Goal: Information Seeking & Learning: Learn about a topic

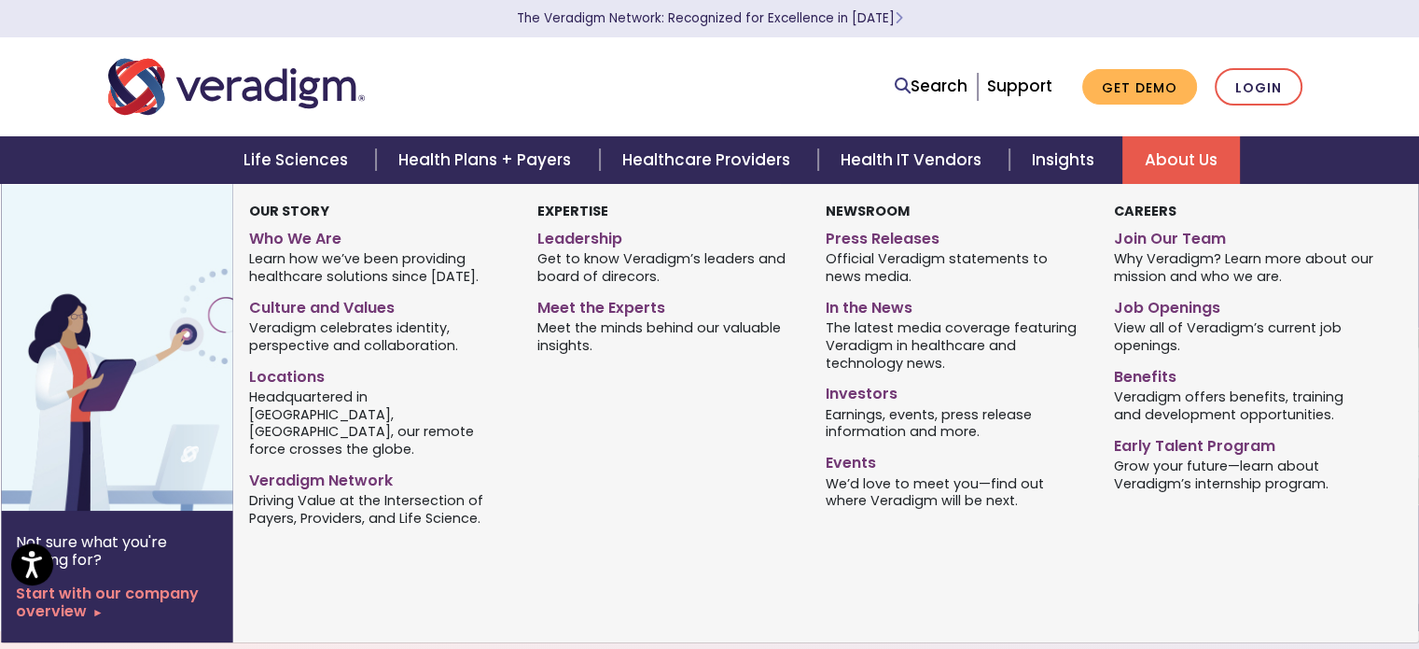
click at [1176, 166] on link "About Us" at bounding box center [1182, 160] width 118 height 48
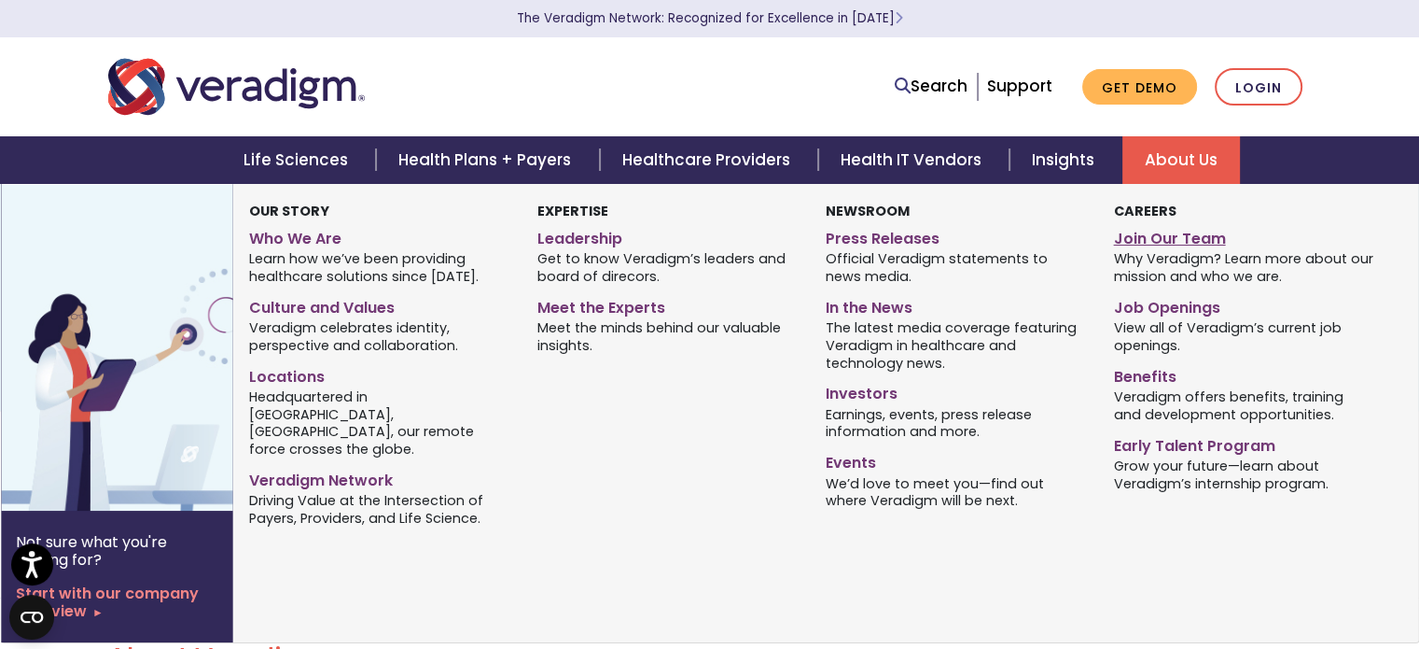
click at [1140, 242] on link "Join Our Team" at bounding box center [1243, 235] width 260 height 27
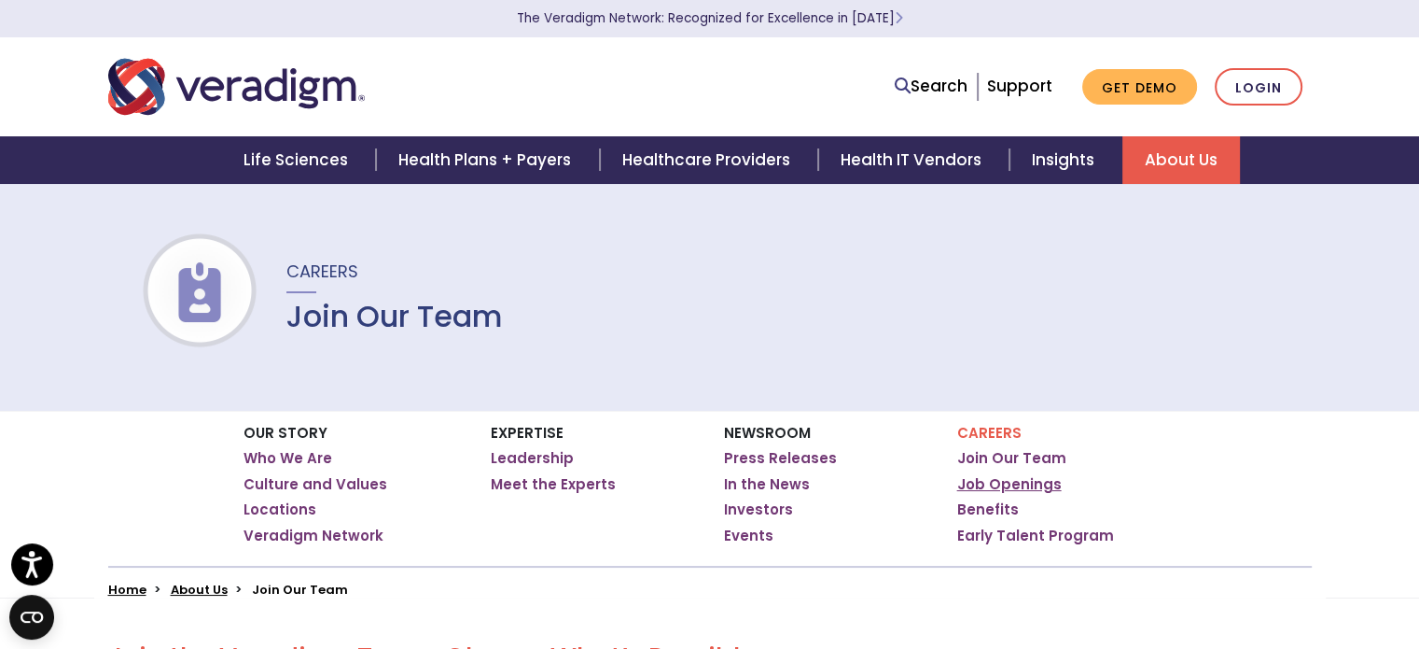
click at [989, 480] on link "Job Openings" at bounding box center [1010, 484] width 105 height 19
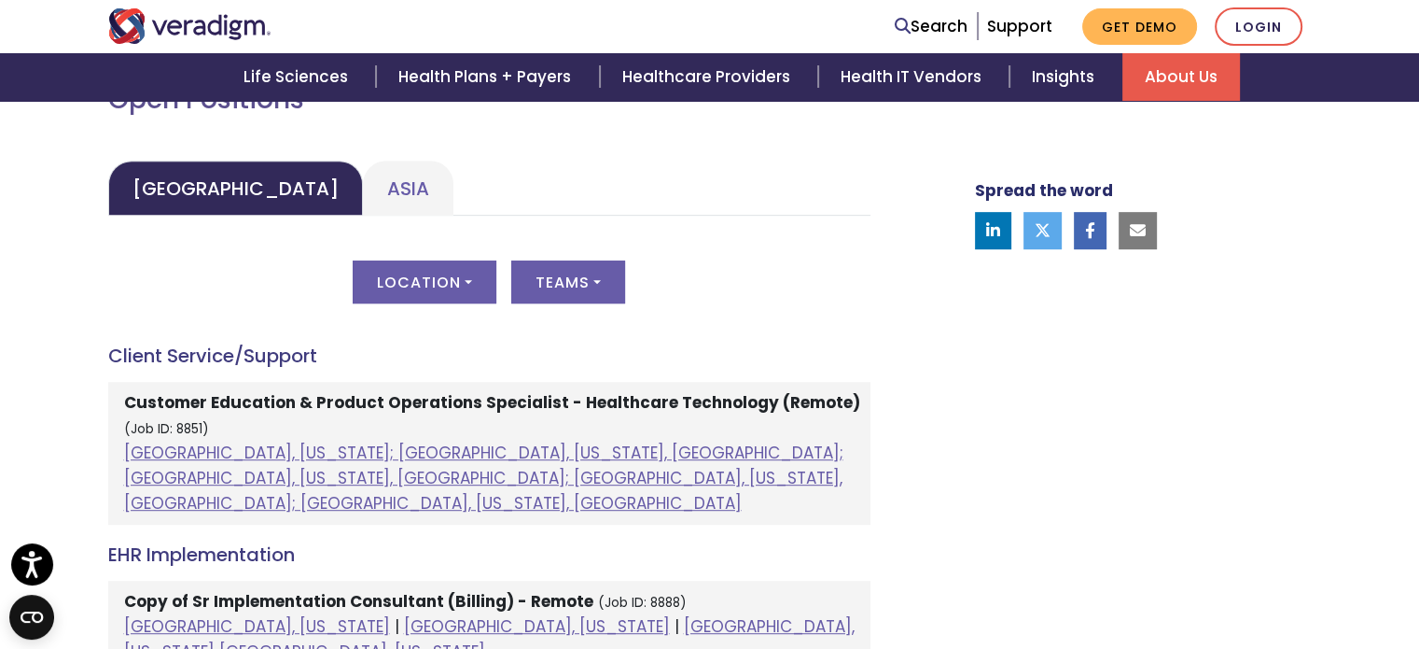
scroll to position [876, 0]
click at [455, 287] on button "Location" at bounding box center [425, 280] width 144 height 43
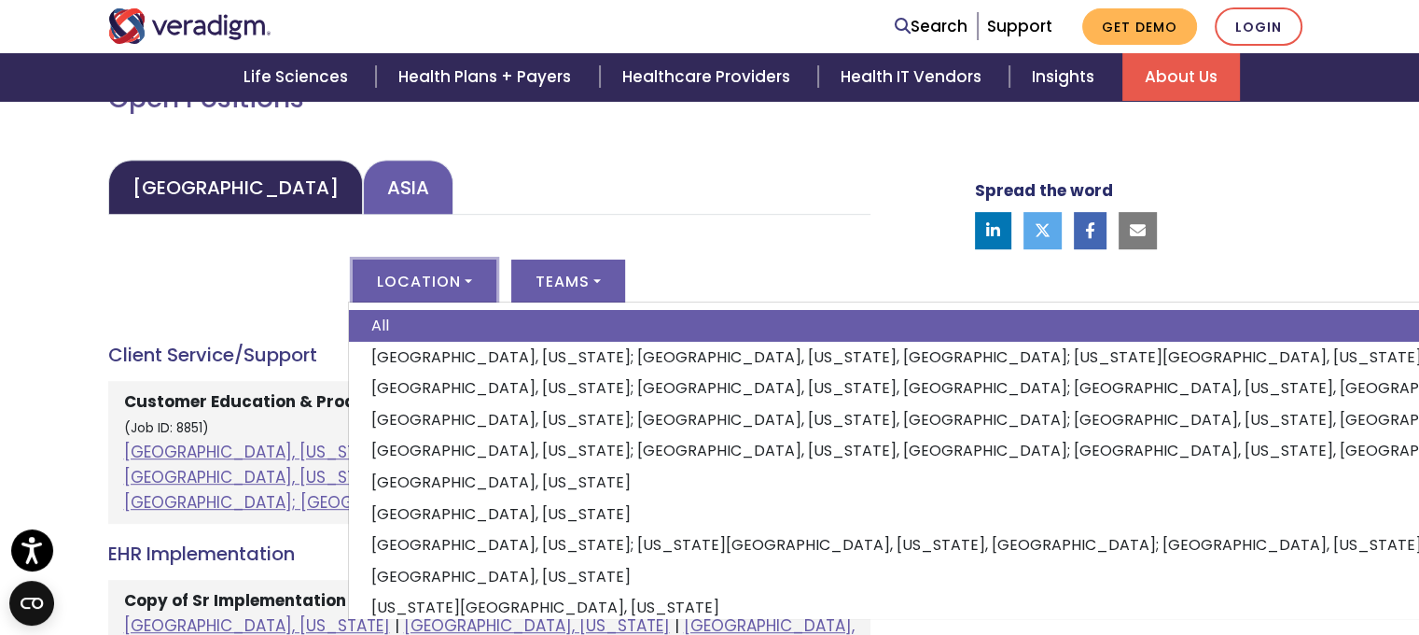
click at [363, 201] on link "Asia" at bounding box center [408, 187] width 91 height 55
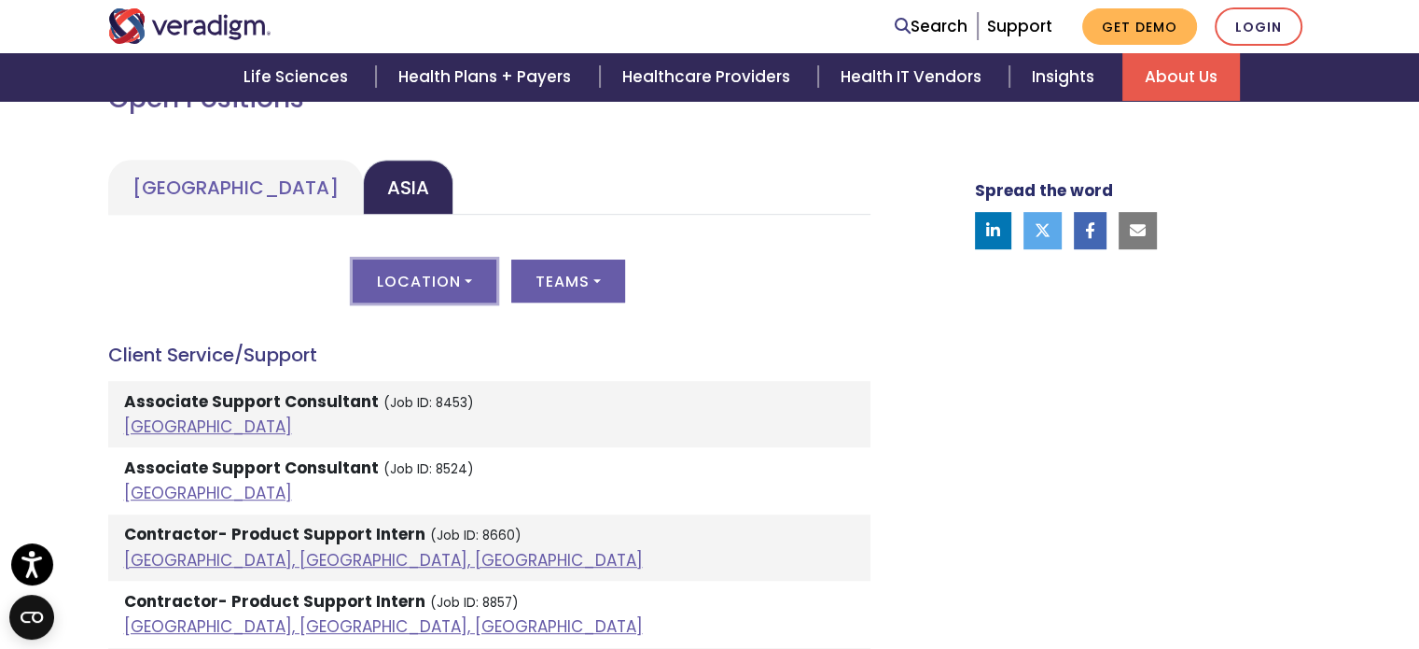
click at [422, 279] on button "Location" at bounding box center [425, 280] width 144 height 43
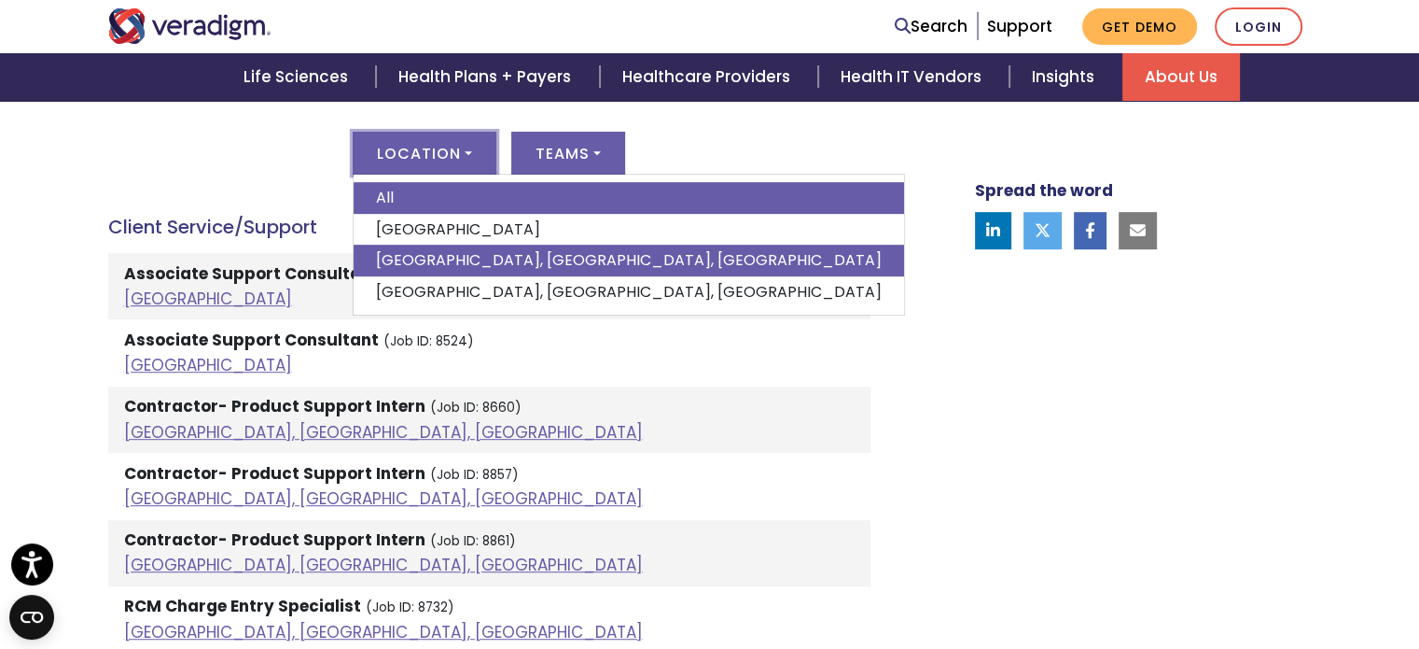
scroll to position [1004, 0]
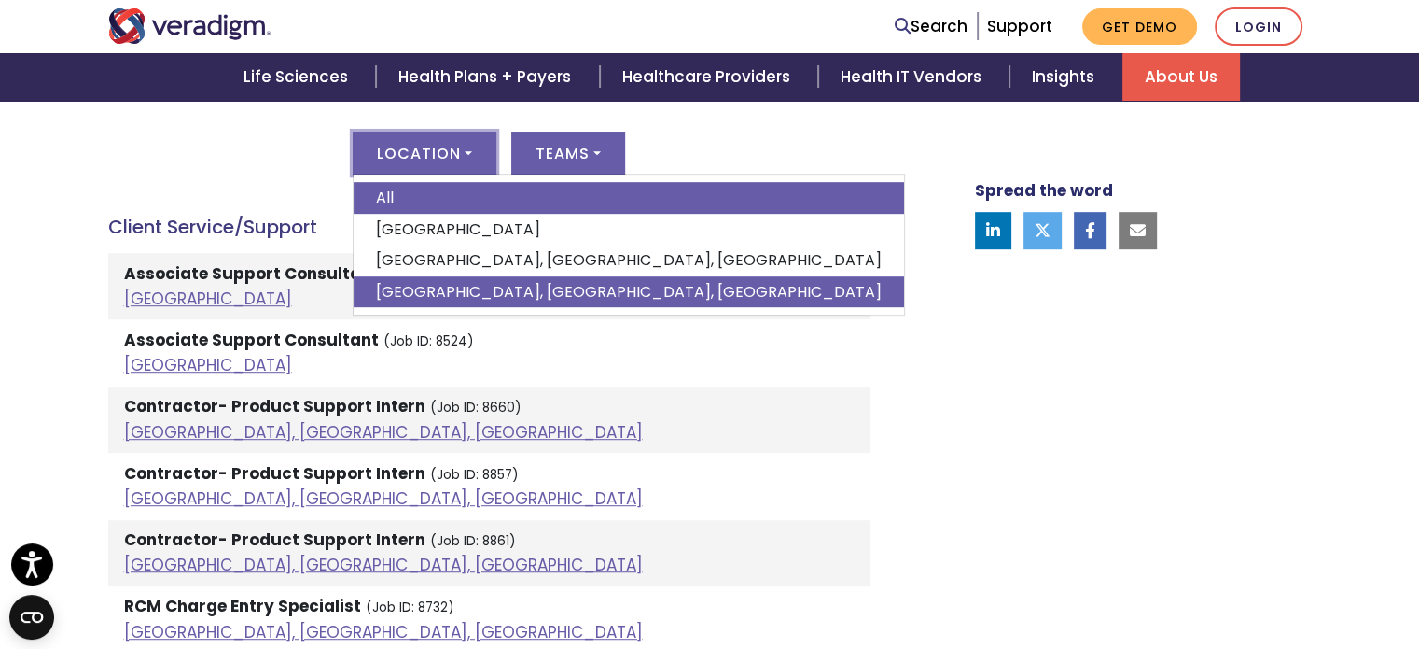
click at [451, 290] on link "Vadodara, Gujarat, India" at bounding box center [629, 292] width 551 height 32
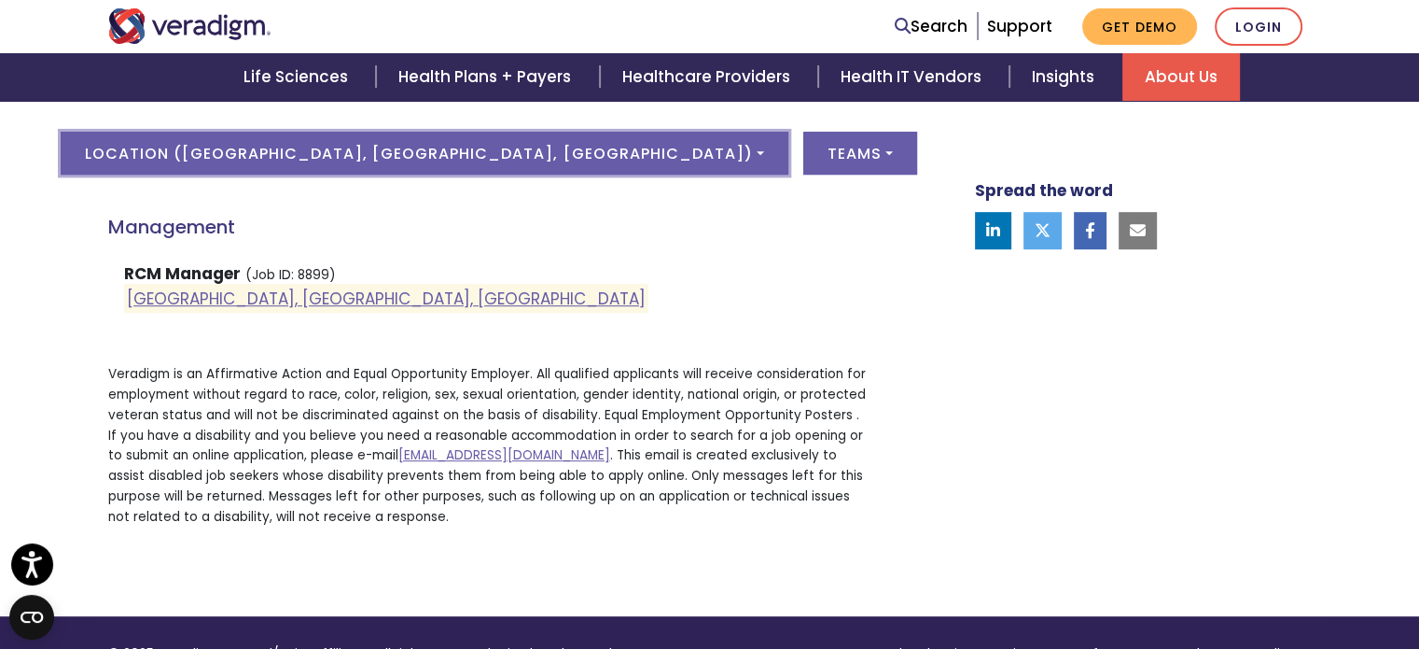
click at [396, 168] on button "Location ( Vadodara, Gujarat, India )" at bounding box center [424, 153] width 727 height 43
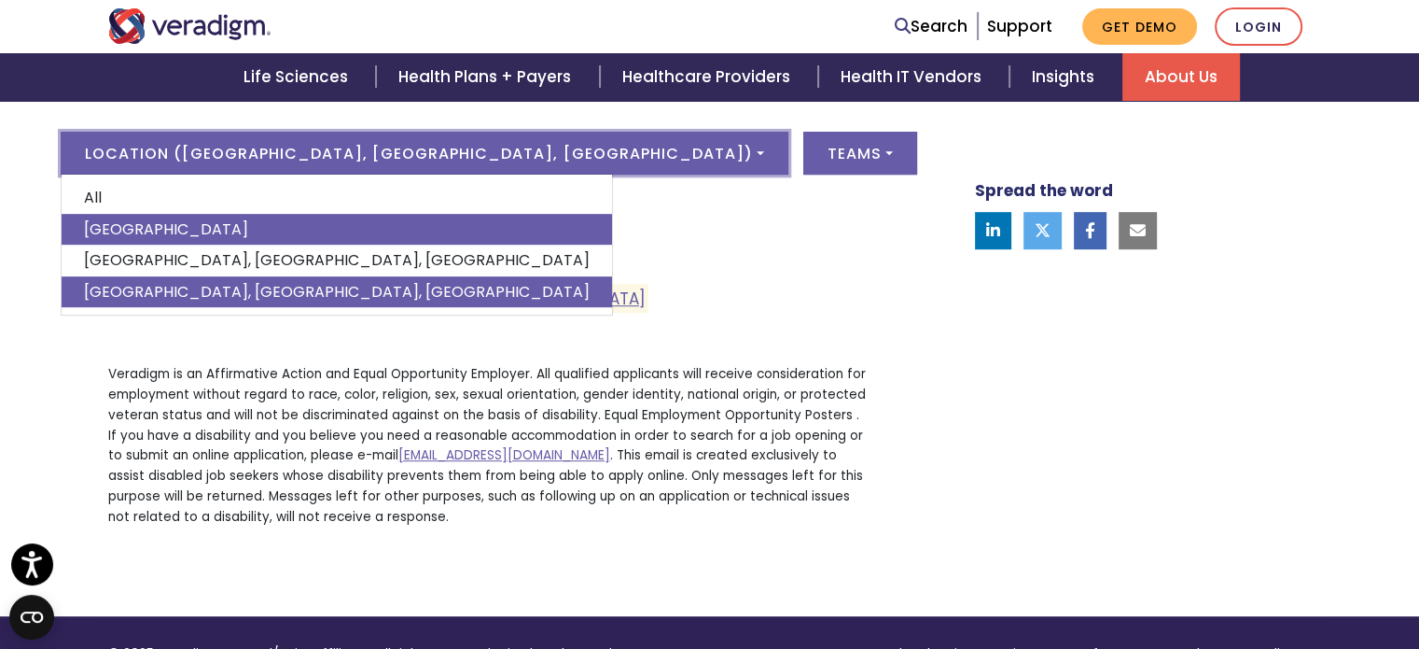
click at [414, 219] on link "India" at bounding box center [337, 230] width 551 height 32
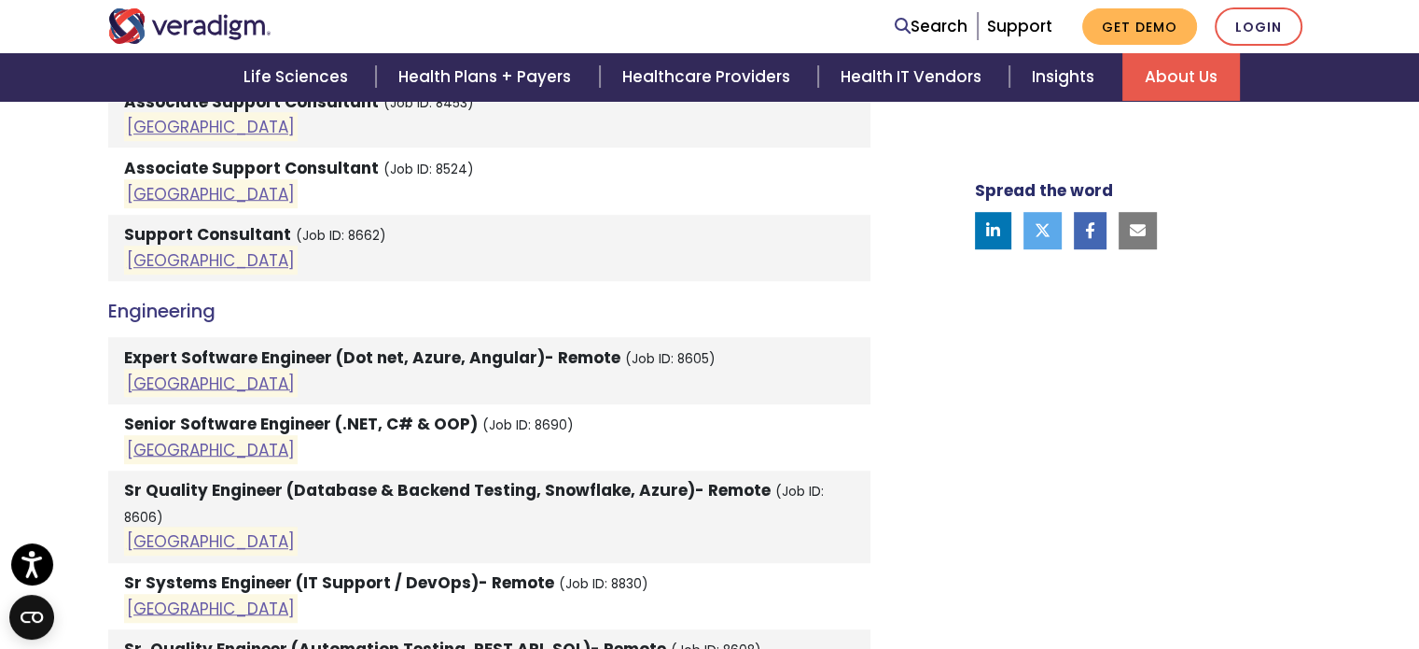
scroll to position [1183, 0]
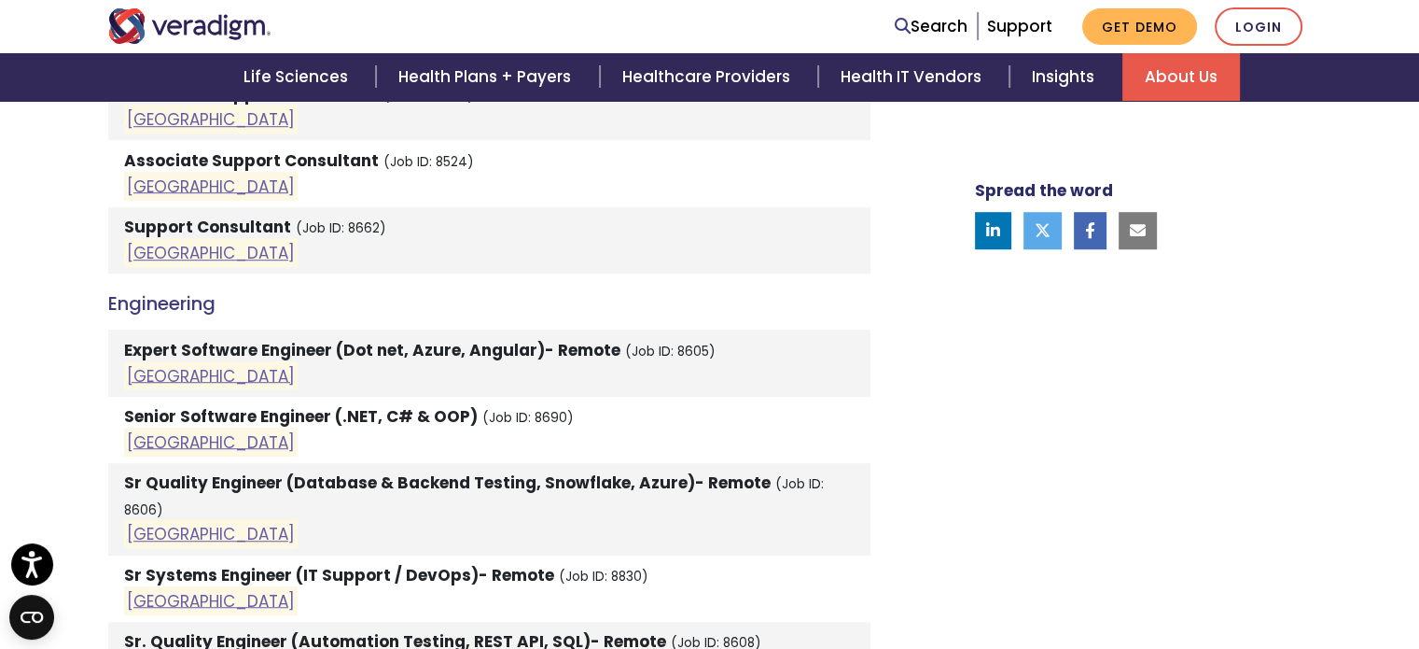
click at [401, 352] on strong "Expert Software Engineer (Dot net, Azure, Angular)- Remote" at bounding box center [372, 350] width 496 height 22
click at [147, 377] on link "India" at bounding box center [211, 375] width 168 height 22
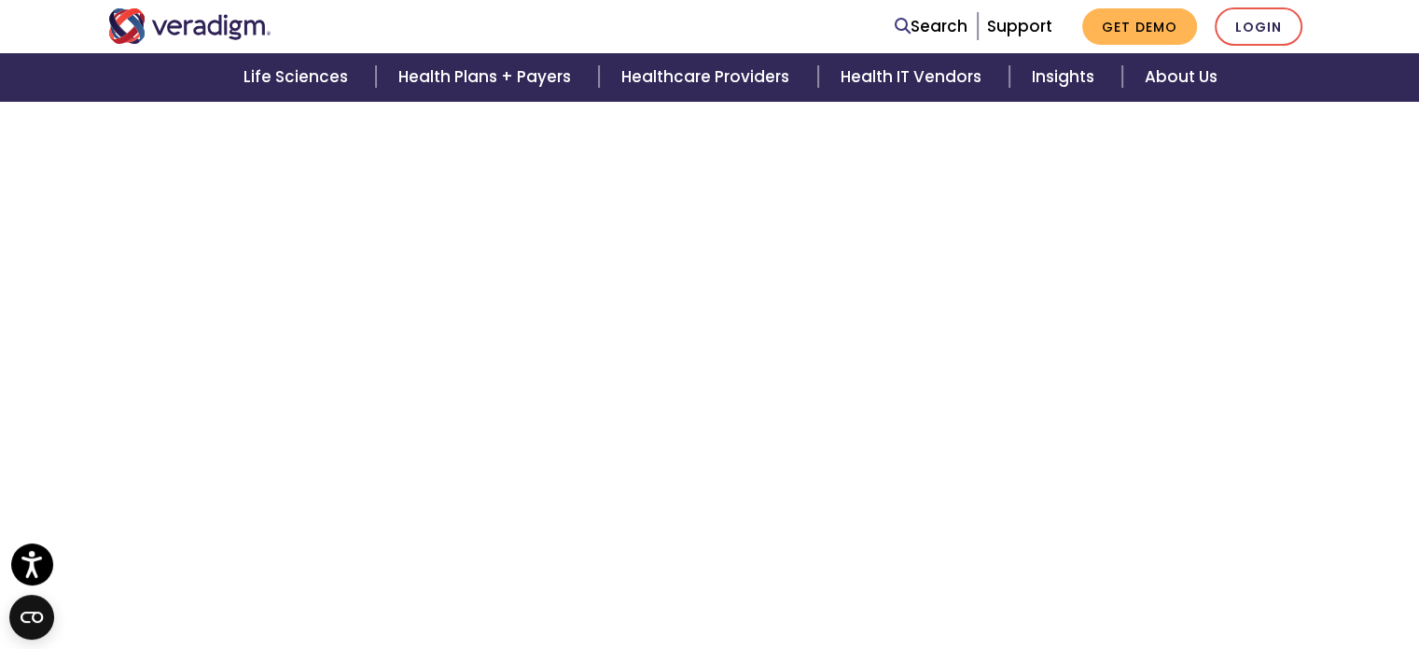
scroll to position [623, 0]
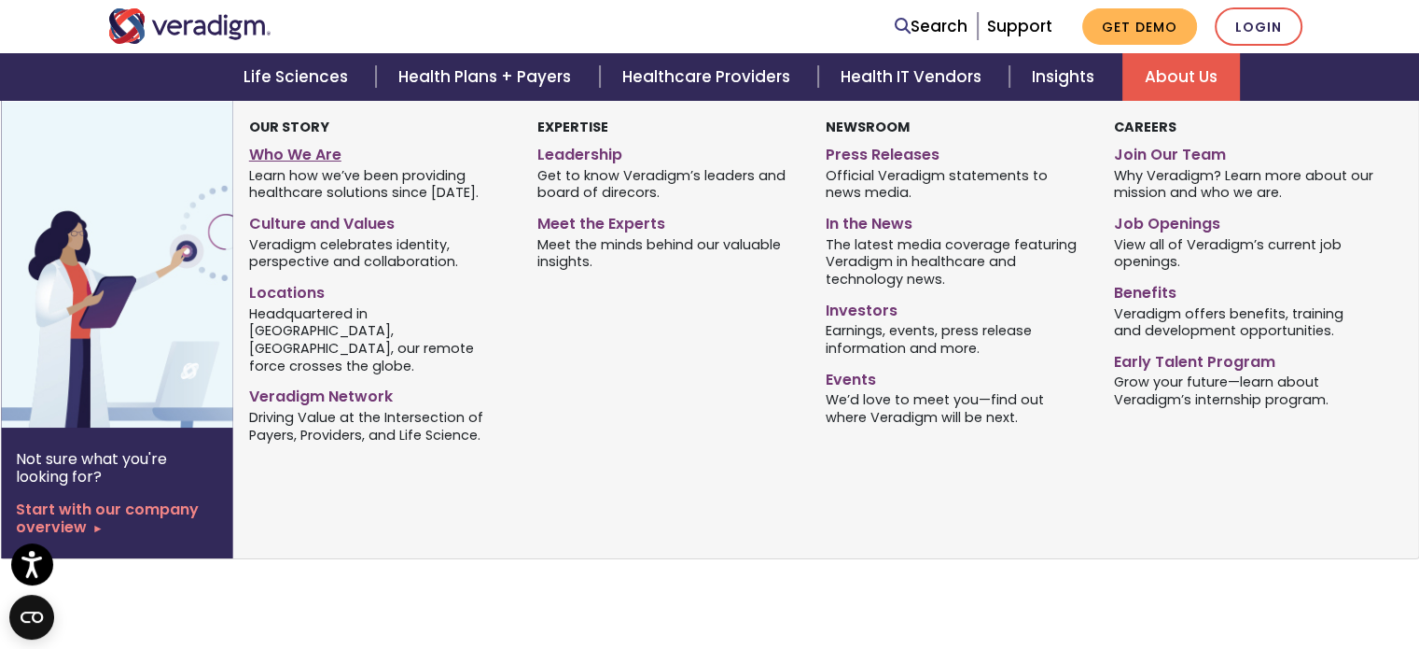
click at [314, 160] on link "Who We Are" at bounding box center [379, 151] width 260 height 27
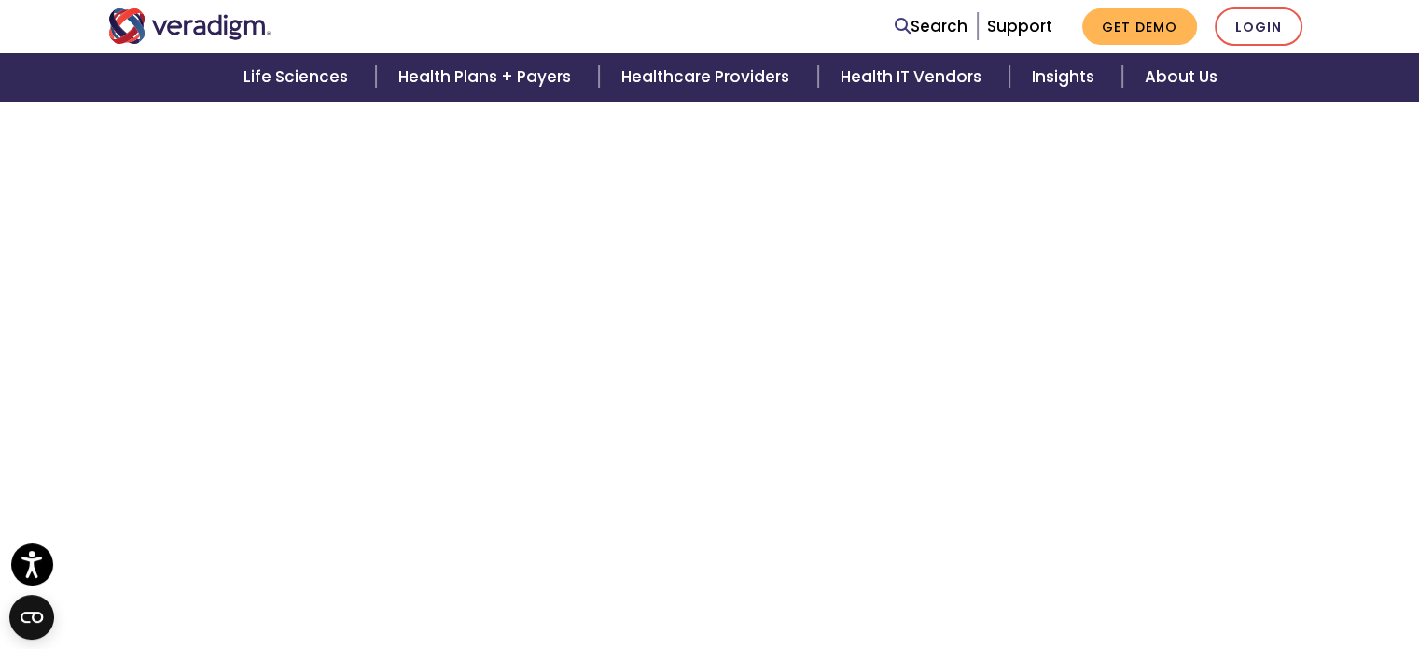
scroll to position [2426, 0]
